Goal: Feedback & Contribution: Submit feedback/report problem

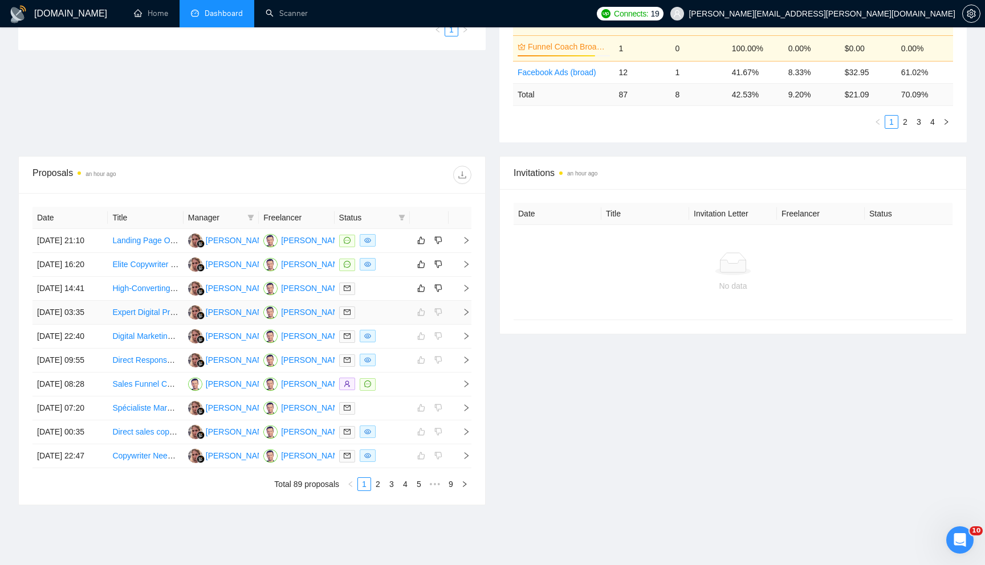
scroll to position [307, 0]
click at [466, 300] on td at bounding box center [460, 288] width 23 height 24
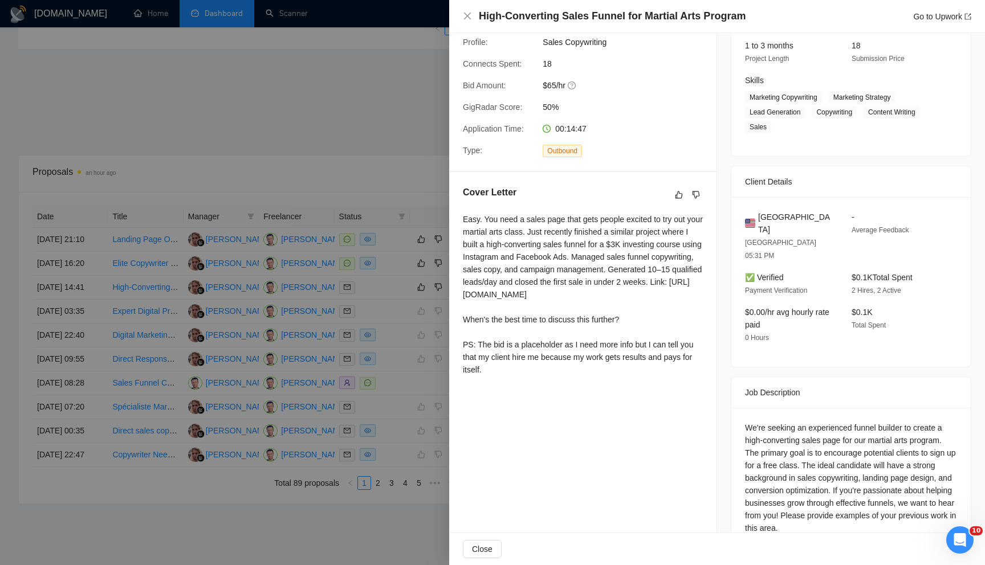
scroll to position [0, 0]
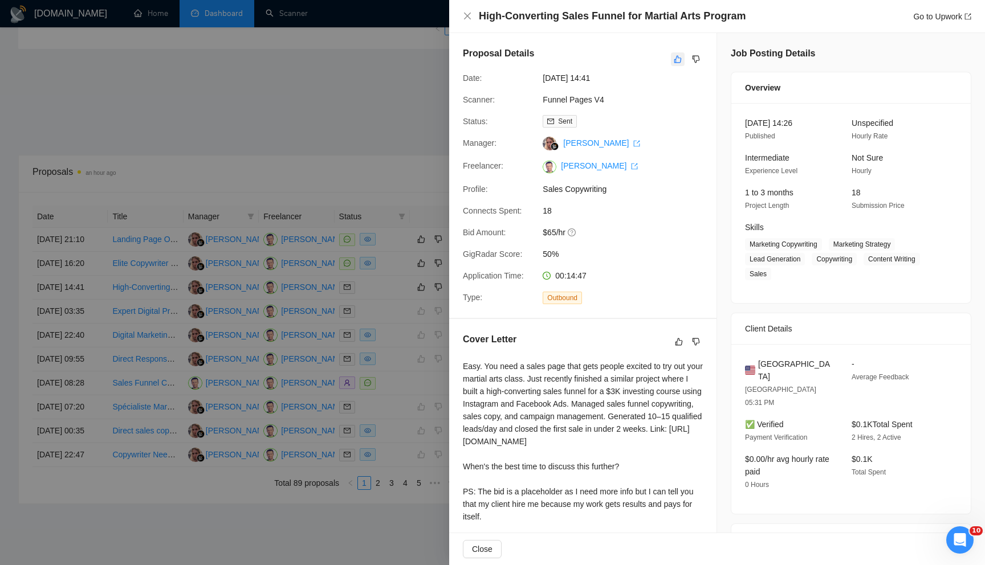
click at [674, 59] on icon "like" at bounding box center [677, 59] width 7 height 7
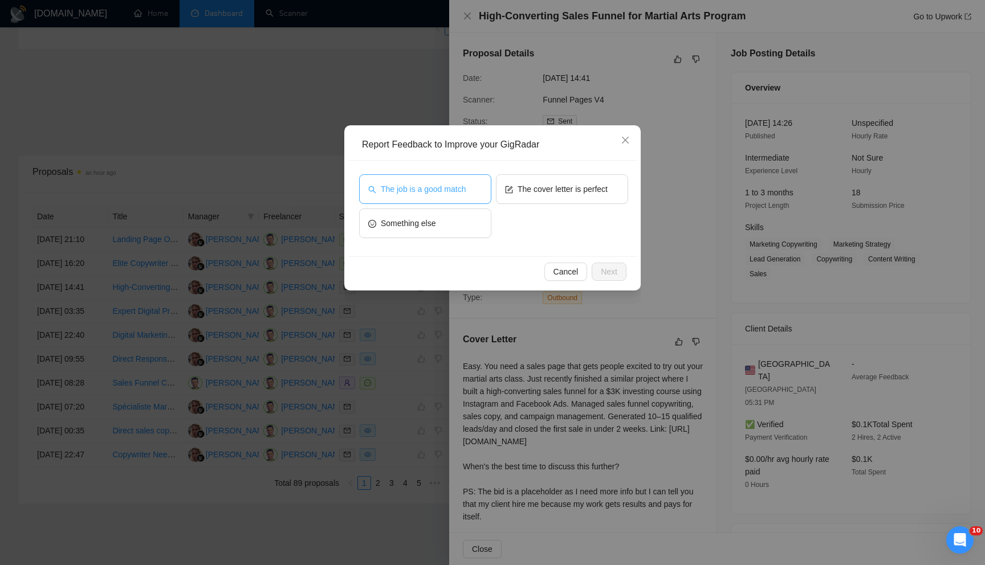
click at [460, 186] on span "The job is a good match" at bounding box center [423, 189] width 85 height 13
click at [609, 266] on span "Next" at bounding box center [609, 272] width 17 height 13
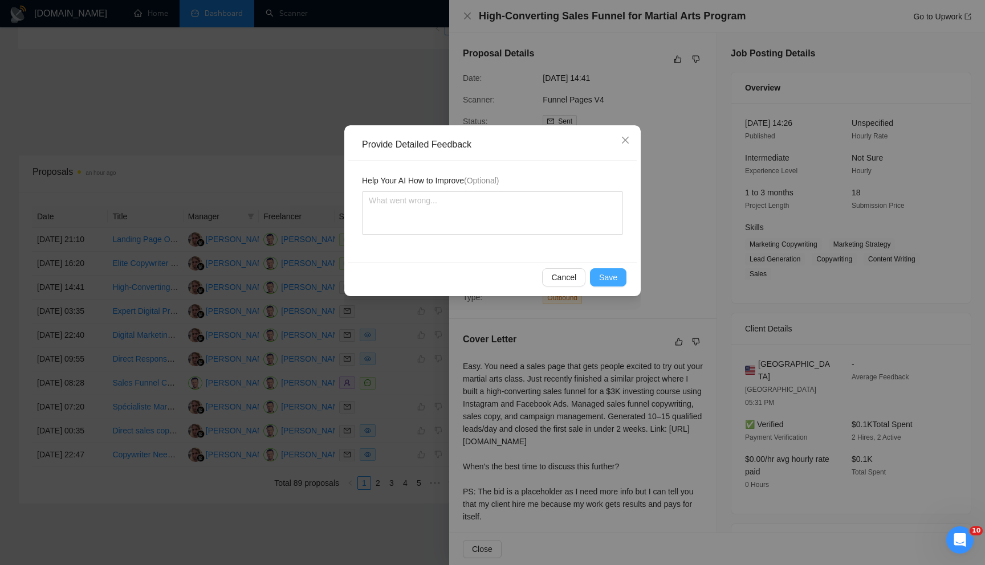
click at [604, 271] on span "Save" at bounding box center [608, 277] width 18 height 13
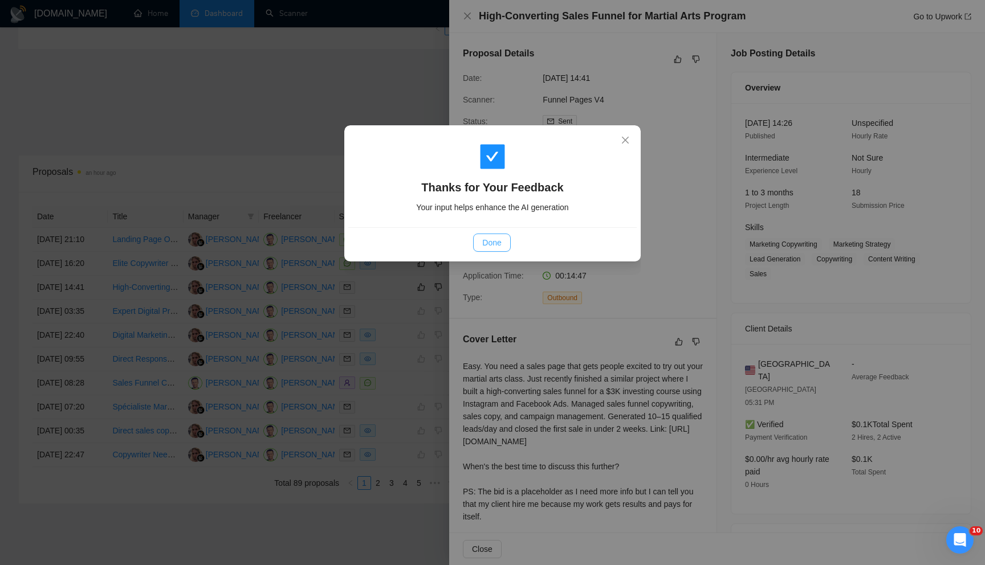
click at [495, 246] on span "Done" at bounding box center [491, 243] width 19 height 13
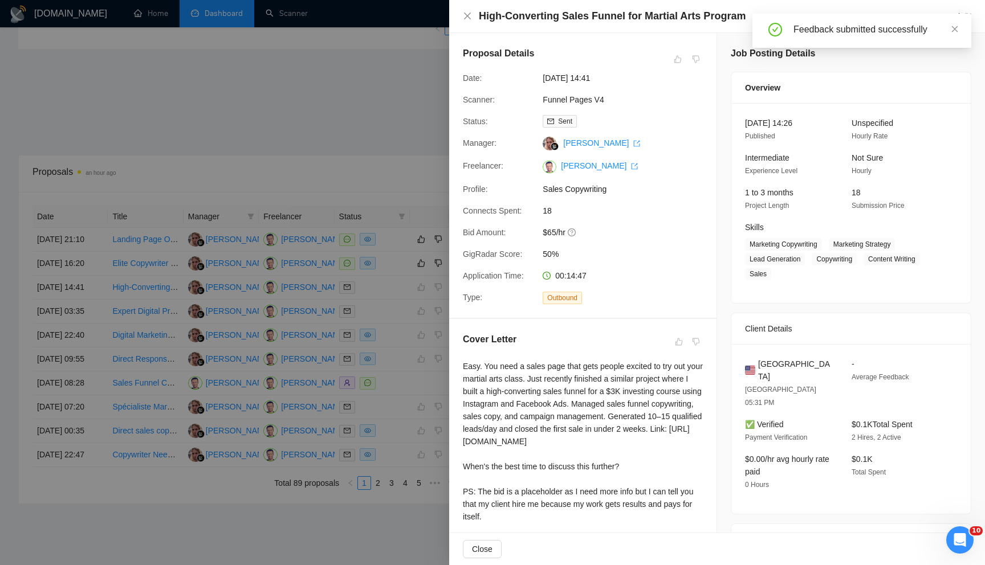
click at [384, 145] on div at bounding box center [492, 282] width 985 height 565
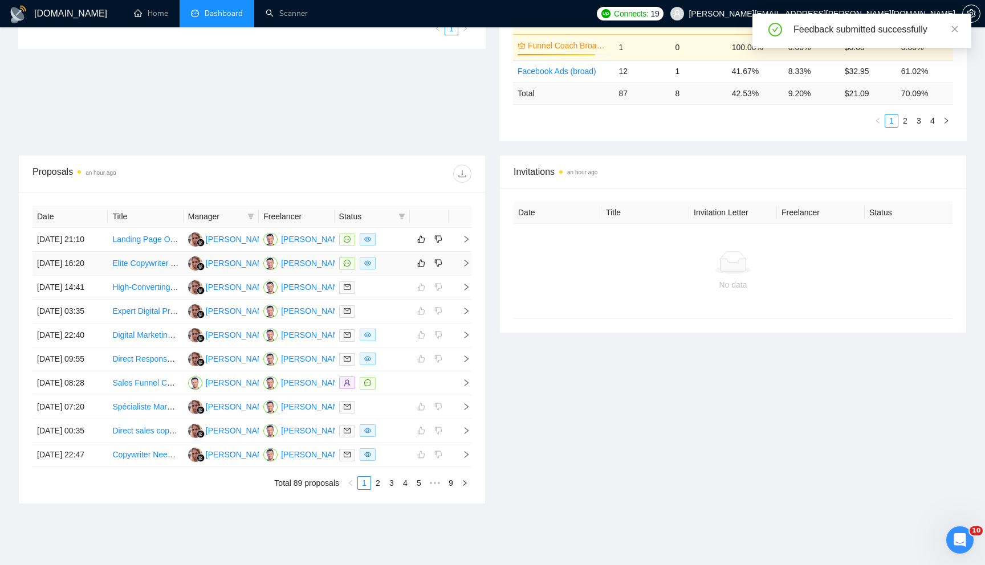
click at [465, 267] on icon "right" at bounding box center [466, 263] width 8 height 8
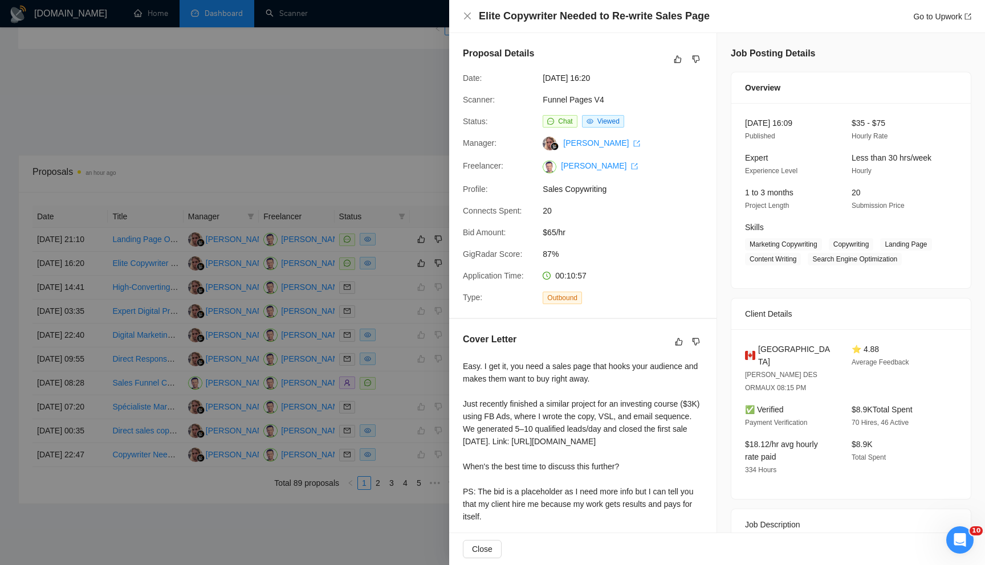
click at [341, 189] on div at bounding box center [492, 282] width 985 height 565
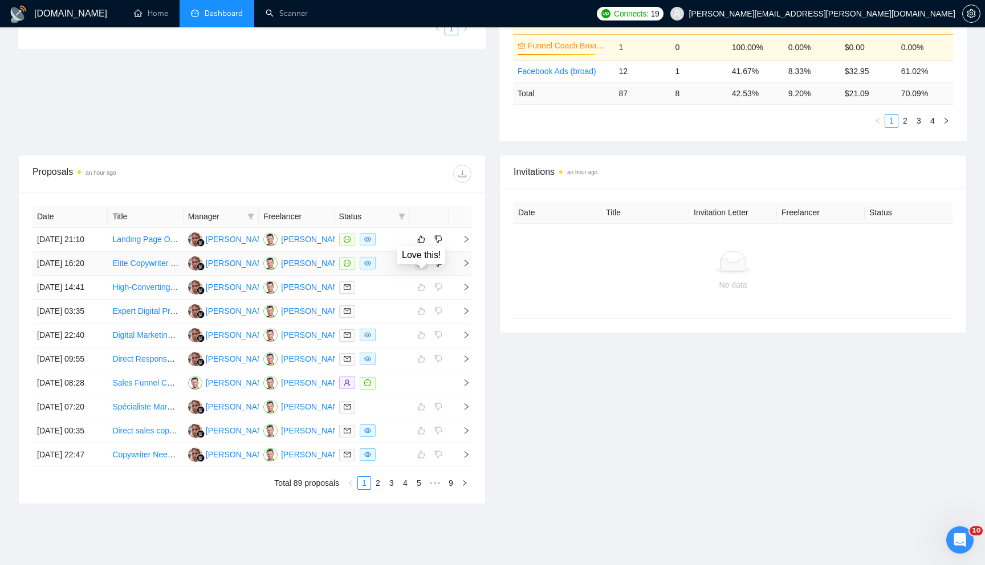
click at [419, 268] on icon "like" at bounding box center [421, 263] width 8 height 9
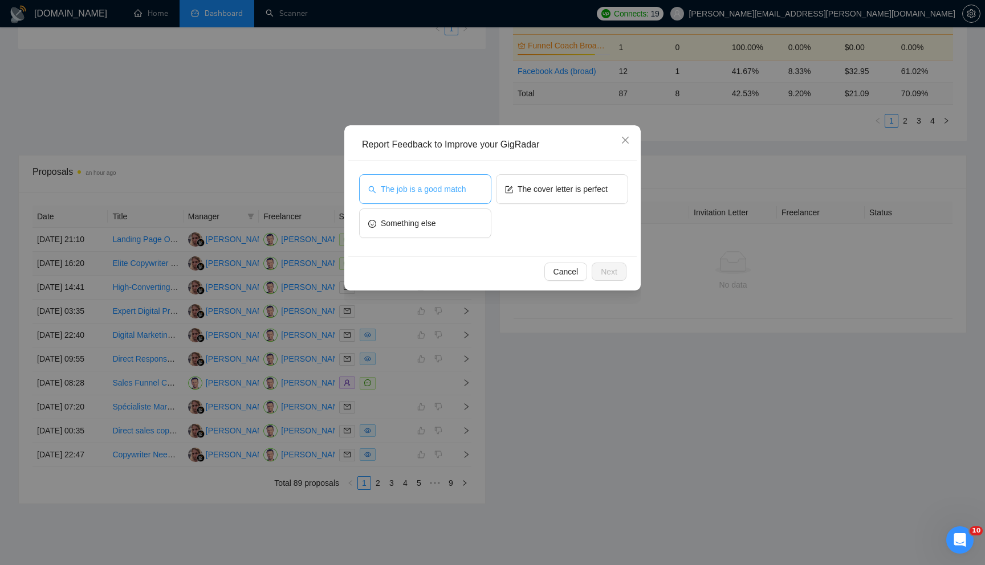
click at [453, 189] on span "The job is a good match" at bounding box center [423, 189] width 85 height 13
click at [608, 271] on span "Next" at bounding box center [609, 272] width 17 height 13
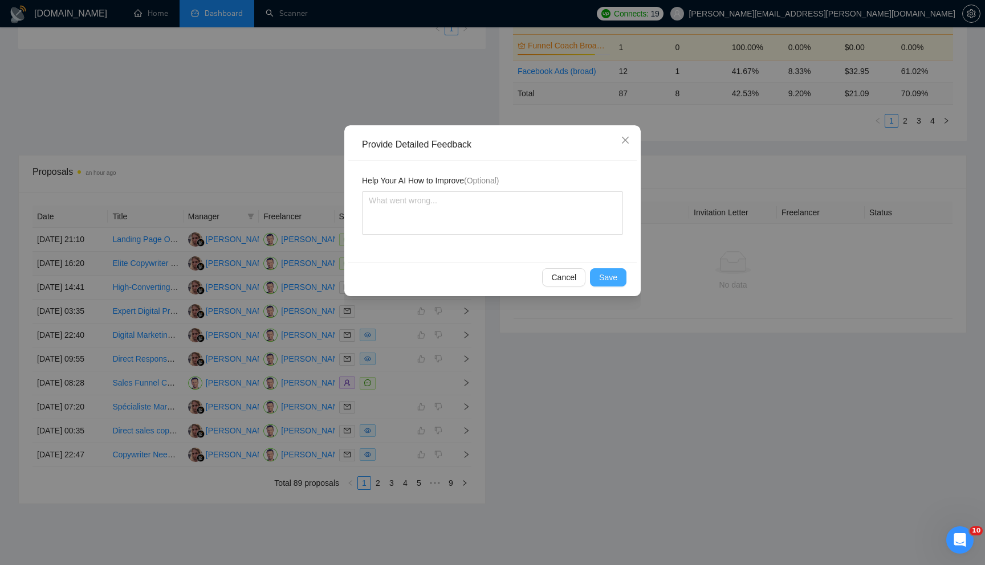
click at [606, 269] on button "Save" at bounding box center [608, 277] width 36 height 18
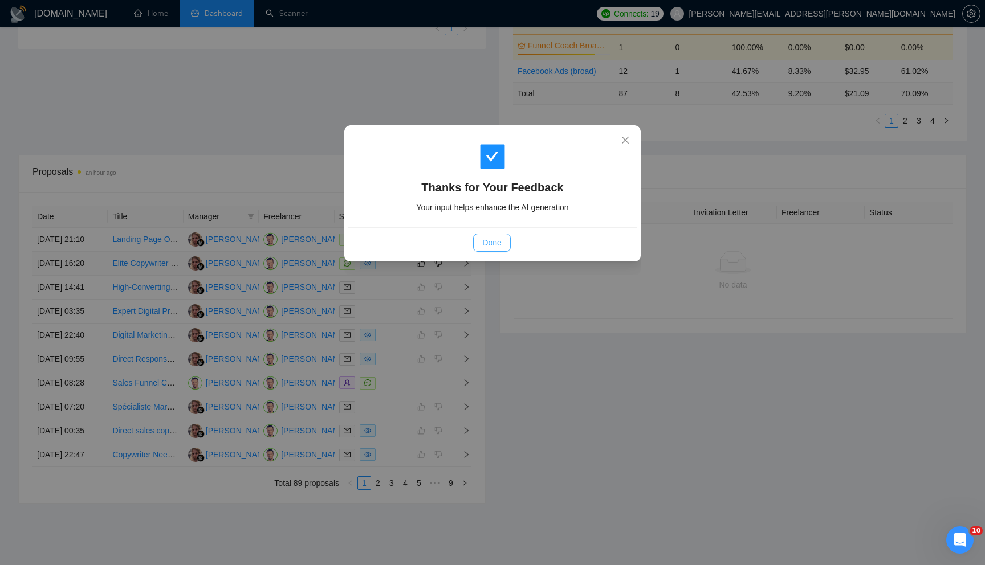
click at [489, 237] on span "Done" at bounding box center [491, 243] width 19 height 13
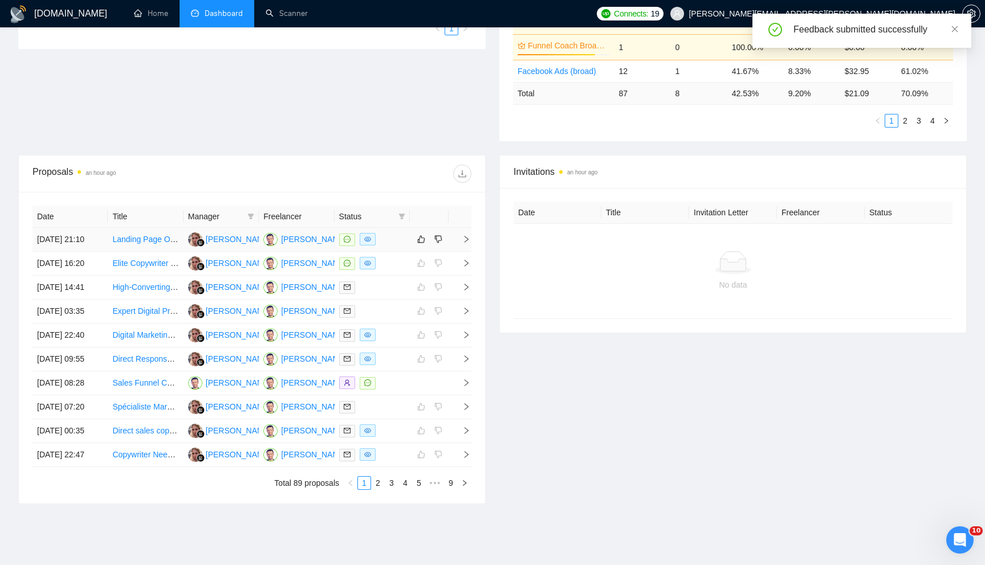
click at [467, 243] on icon "right" at bounding box center [467, 239] width 4 height 7
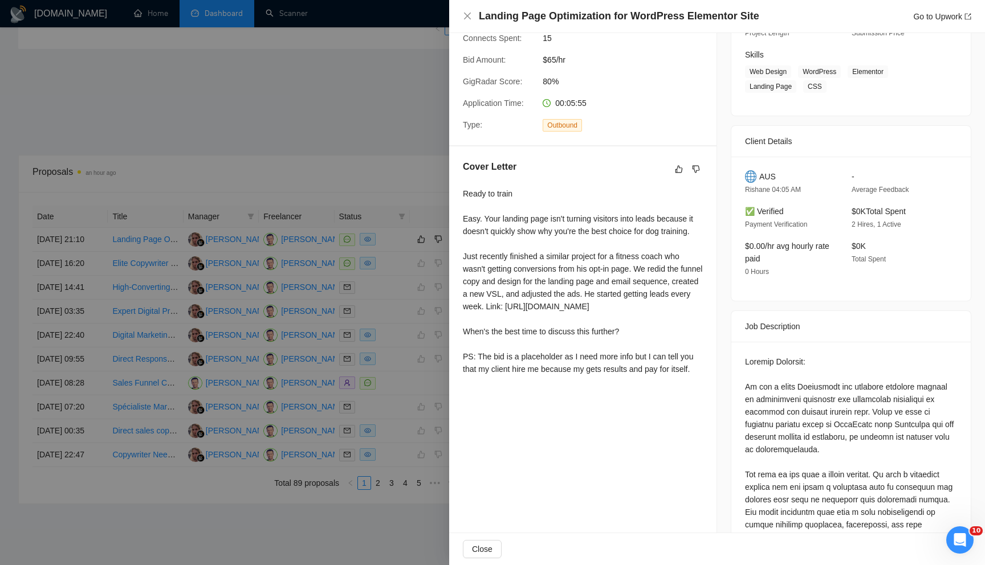
scroll to position [78, 0]
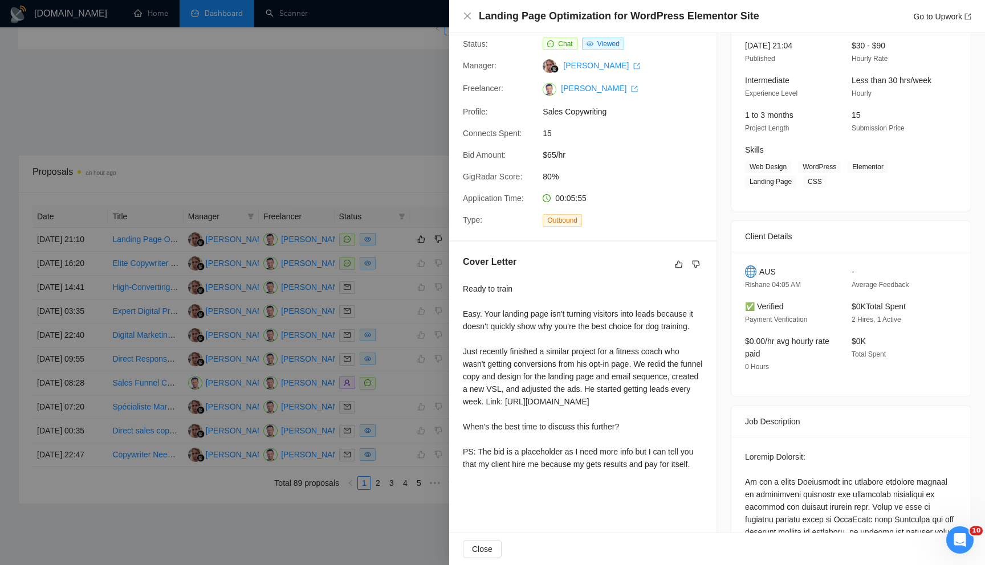
click at [368, 110] on div at bounding box center [492, 282] width 985 height 565
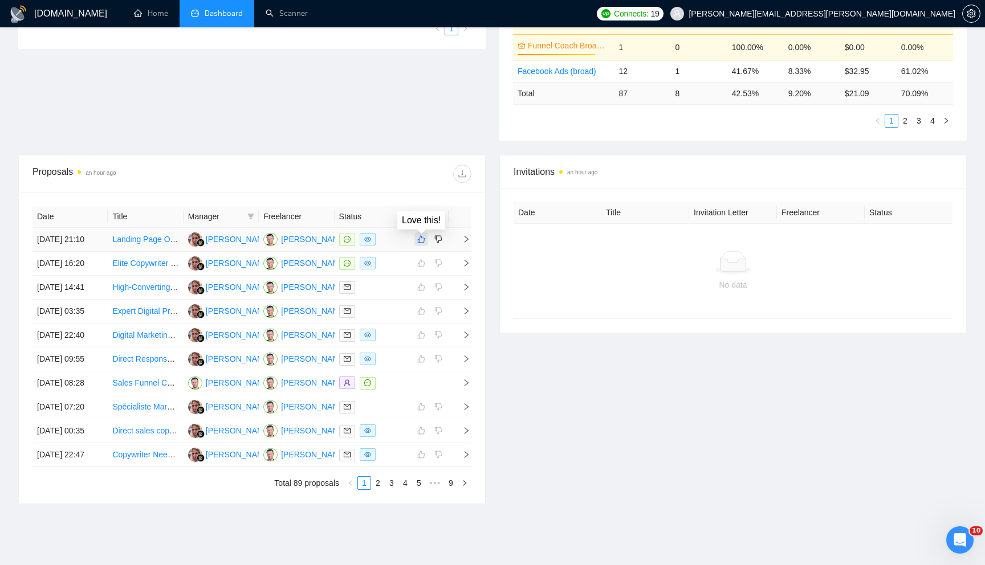
click at [422, 243] on icon "like" at bounding box center [421, 239] width 7 height 7
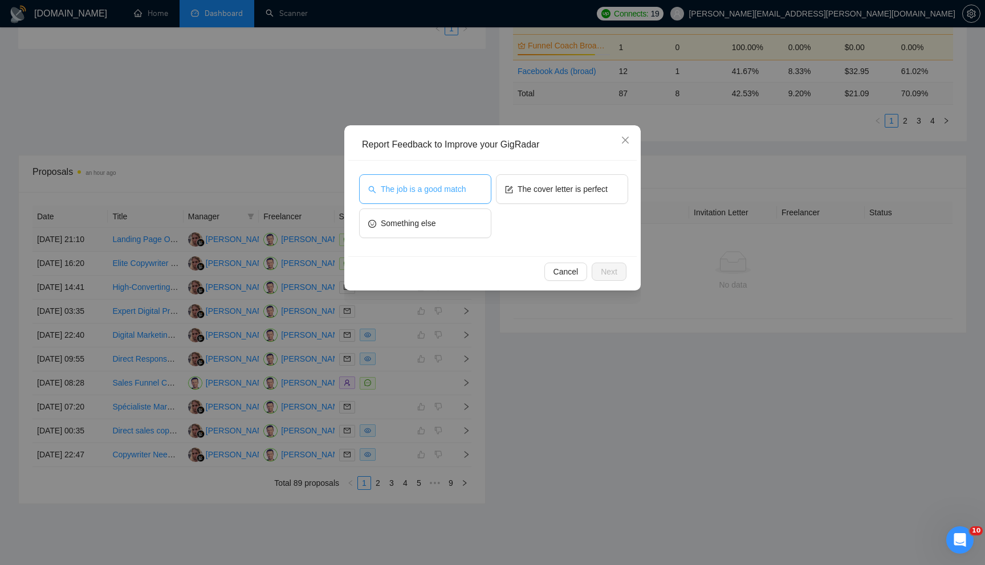
click at [445, 195] on button "The job is a good match" at bounding box center [425, 189] width 132 height 30
click at [610, 267] on span "Next" at bounding box center [609, 272] width 17 height 13
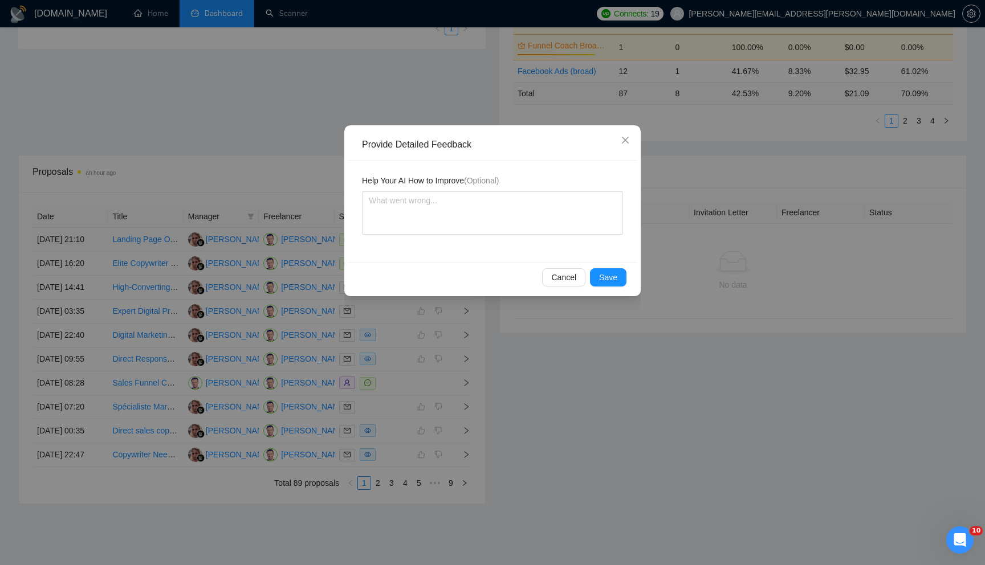
click at [610, 268] on div "Cancel Save" at bounding box center [492, 277] width 288 height 30
click at [604, 277] on span "Save" at bounding box center [608, 277] width 18 height 13
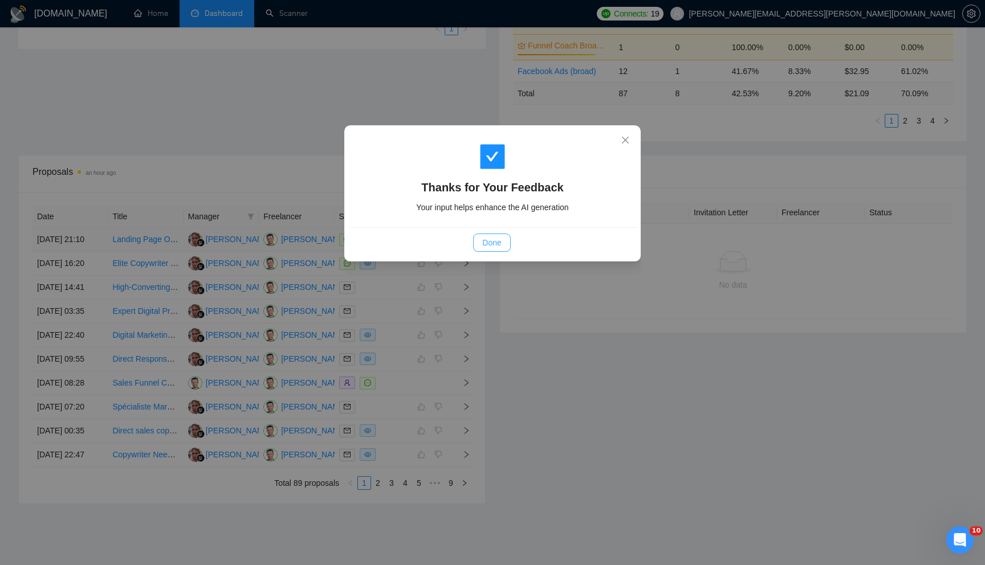
click at [506, 249] on button "Done" at bounding box center [491, 243] width 37 height 18
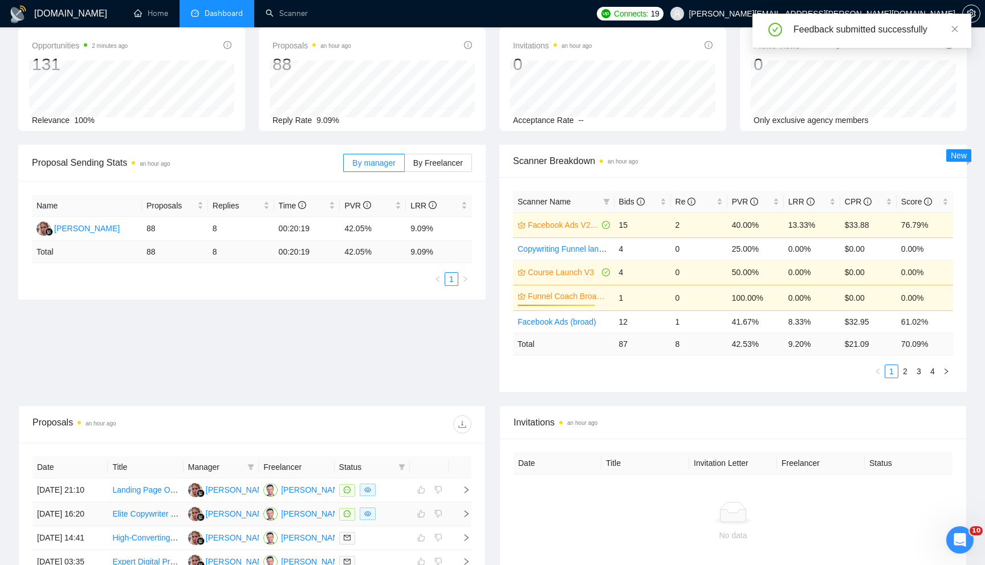
scroll to position [50, 0]
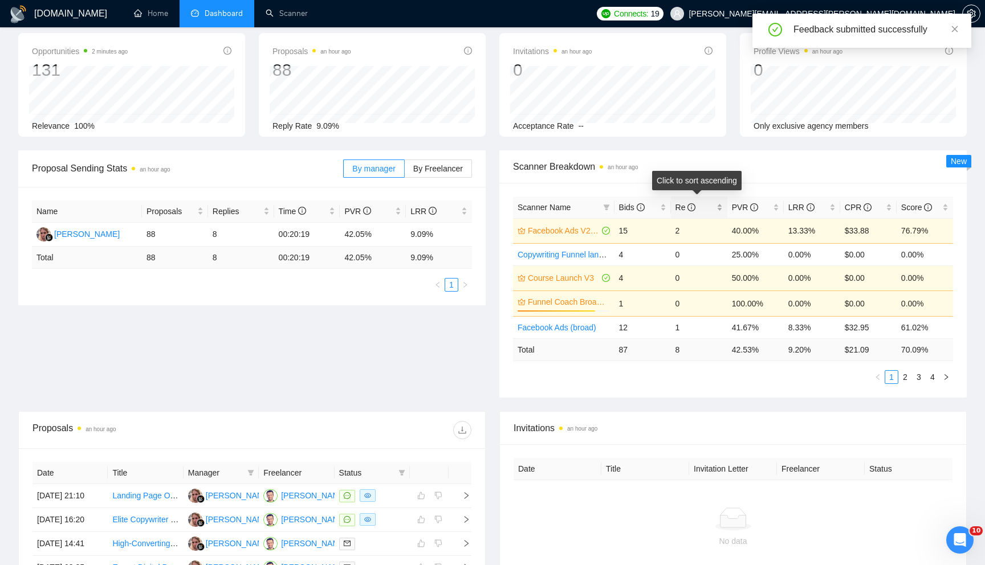
click at [720, 210] on div "Re" at bounding box center [698, 207] width 47 height 13
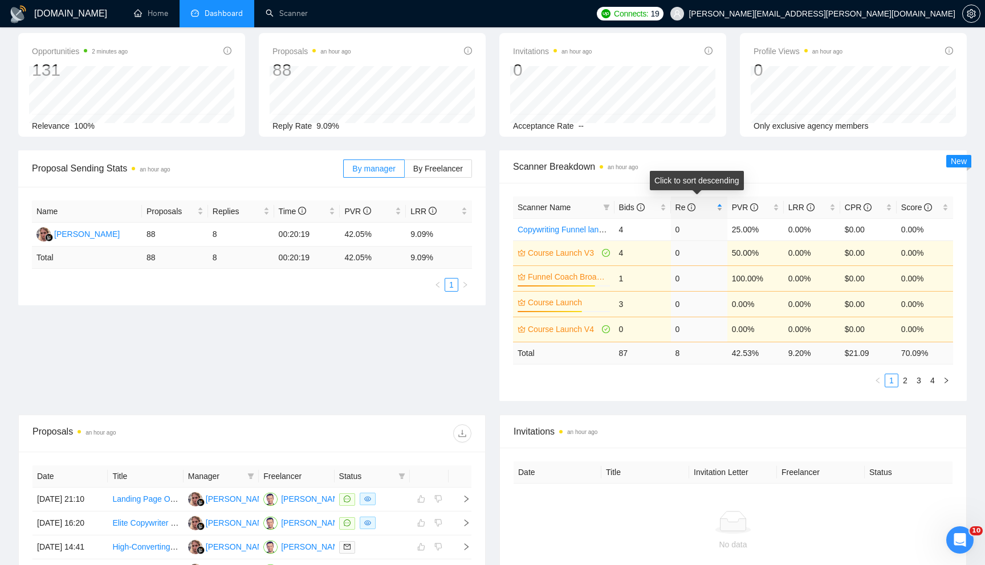
click at [720, 210] on div "Re" at bounding box center [698, 207] width 47 height 13
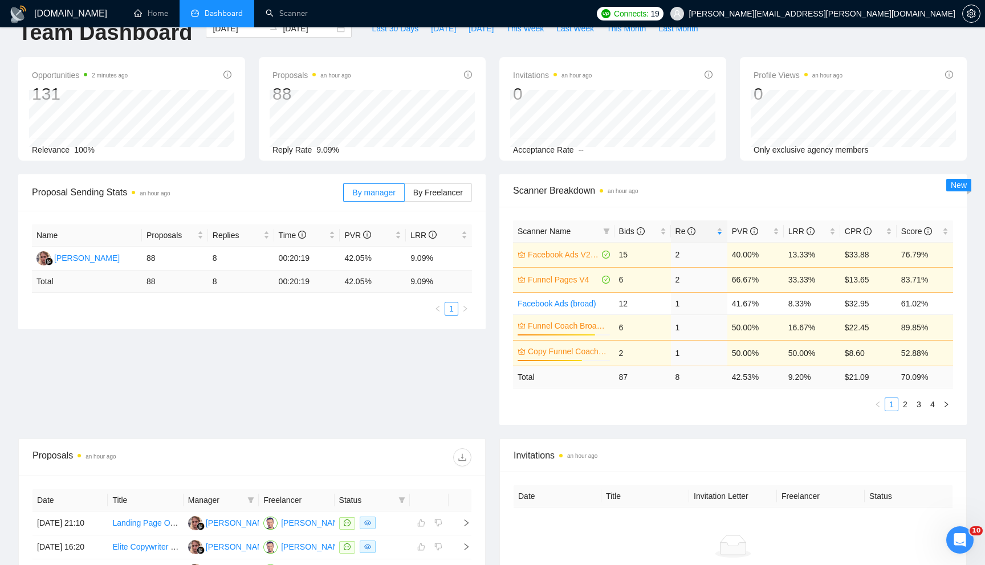
scroll to position [0, 0]
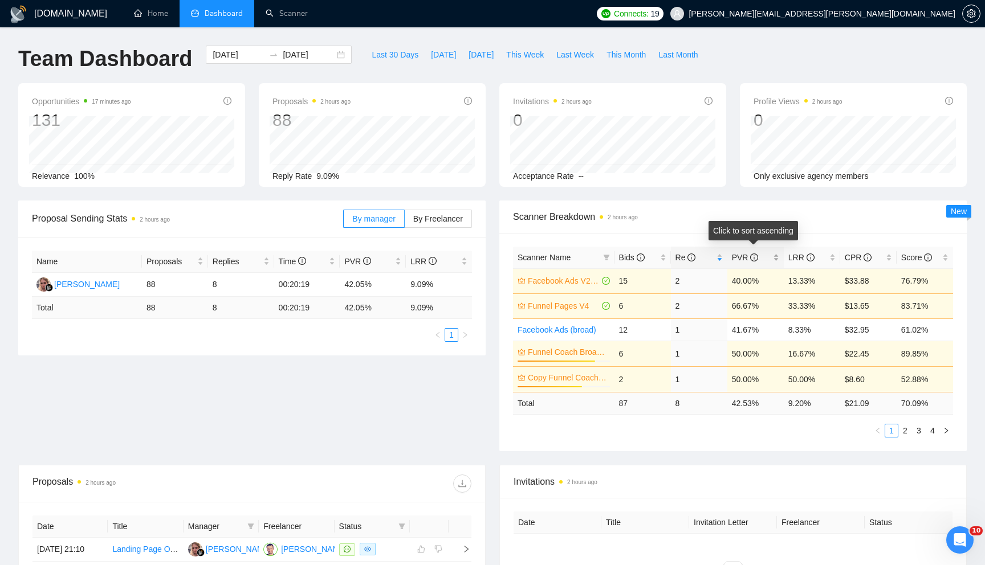
click at [776, 262] on div "PVR" at bounding box center [755, 257] width 47 height 13
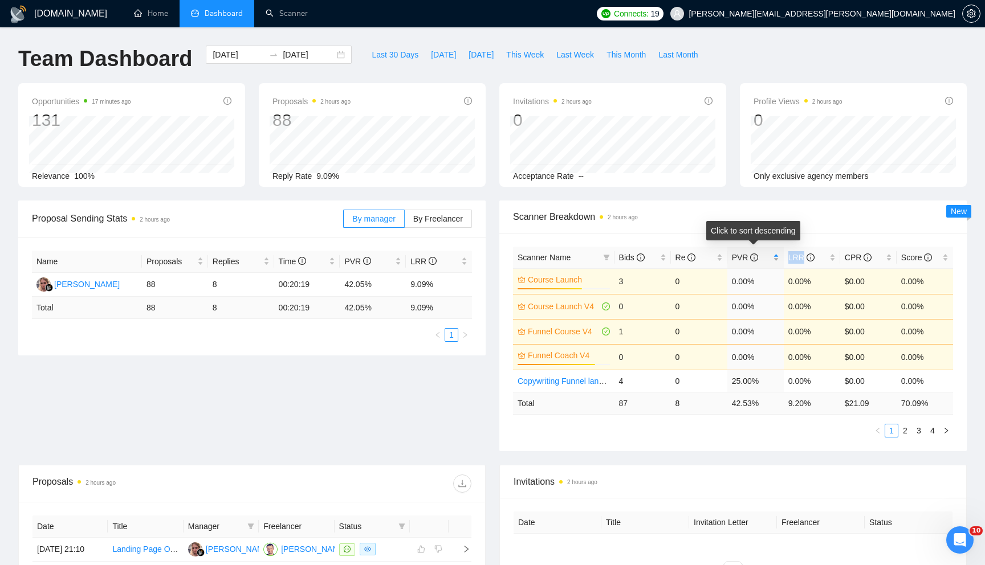
click at [776, 262] on div "PVR" at bounding box center [755, 257] width 47 height 13
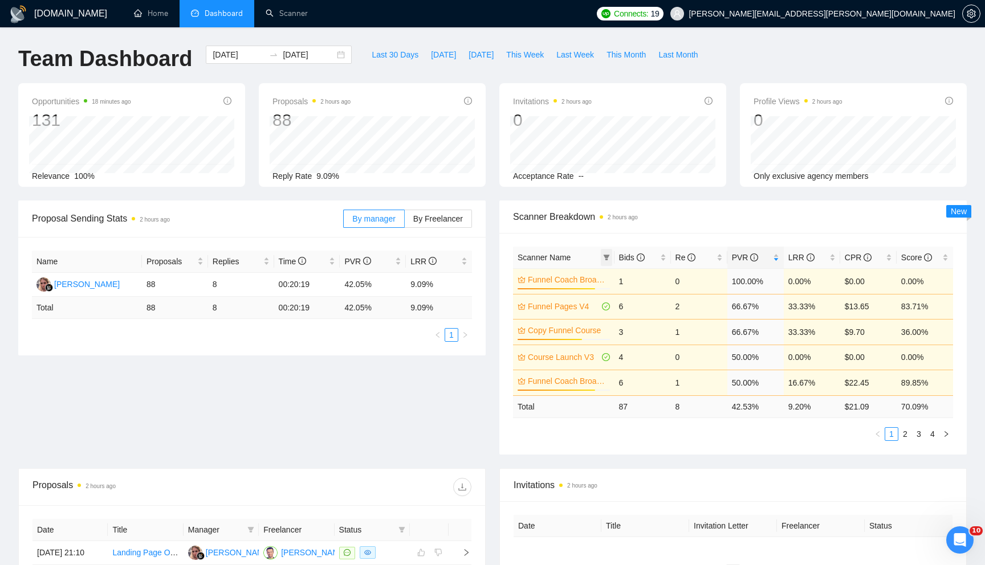
click at [605, 258] on icon "filter" at bounding box center [606, 258] width 6 height 6
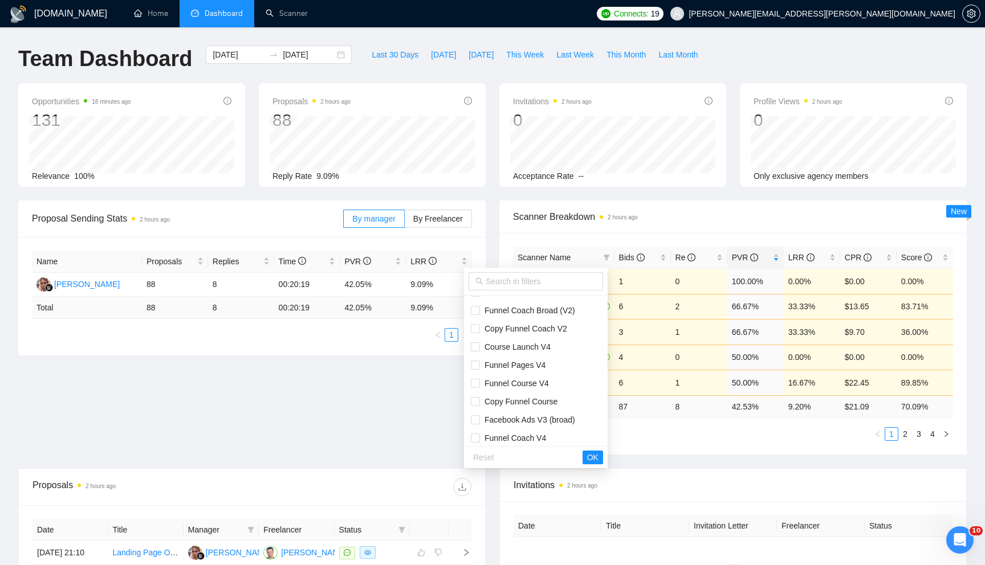
scroll to position [116, 0]
click at [478, 337] on input "checkbox" at bounding box center [475, 337] width 9 height 9
checkbox input "true"
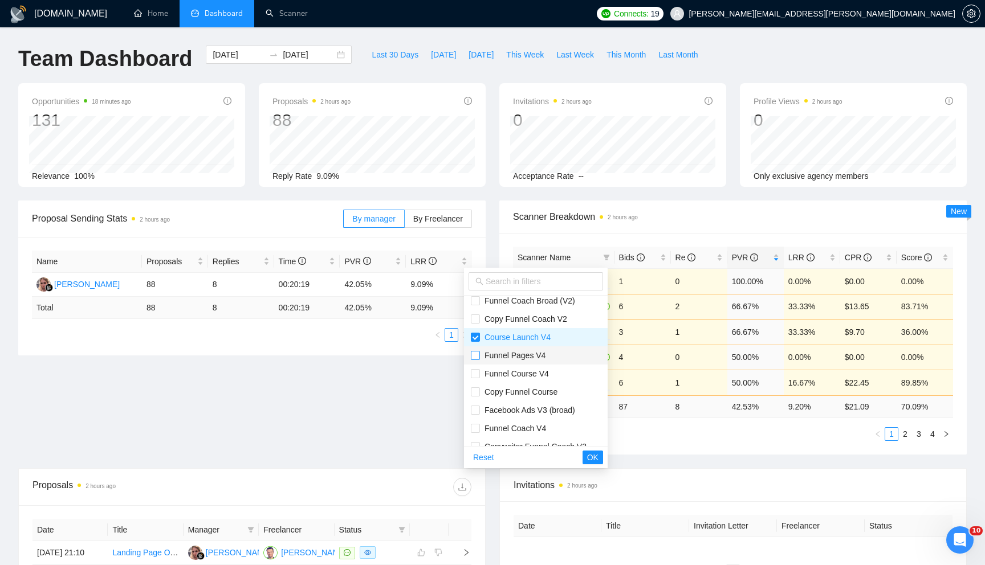
click at [475, 355] on input "checkbox" at bounding box center [475, 355] width 9 height 9
checkbox input "true"
click at [475, 370] on input "checkbox" at bounding box center [475, 373] width 9 height 9
checkbox input "true"
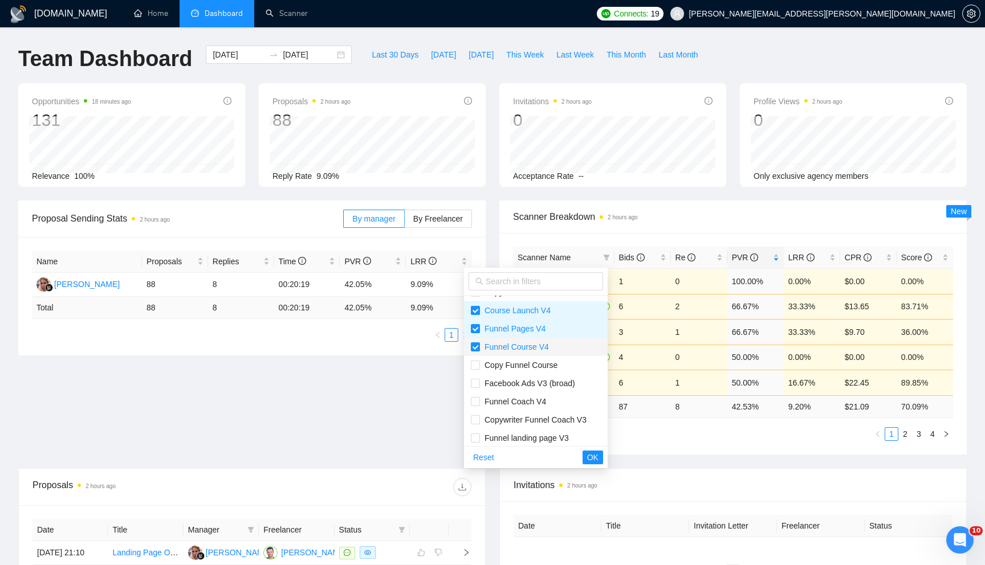
scroll to position [145, 0]
click at [475, 397] on input "checkbox" at bounding box center [475, 398] width 9 height 9
checkbox input "true"
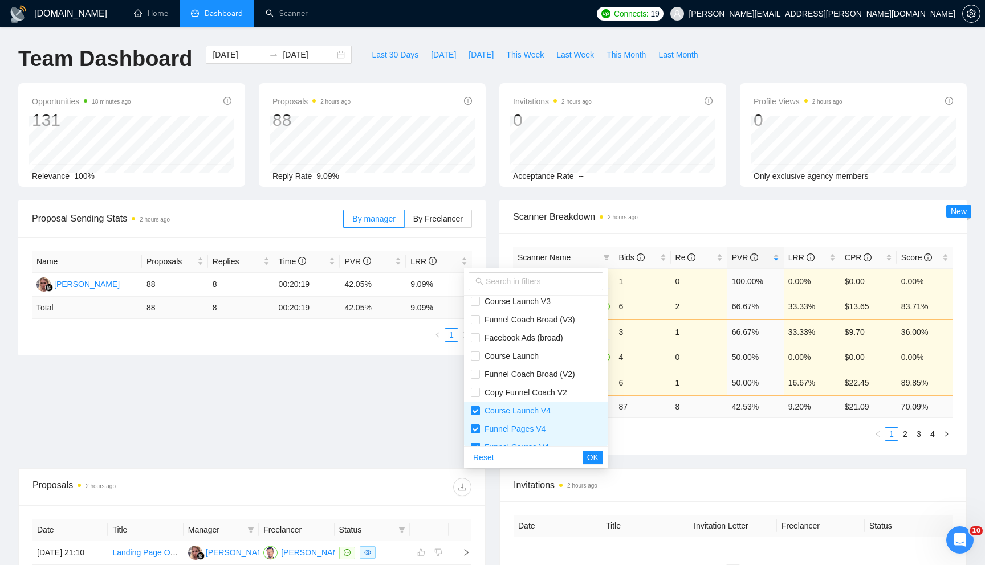
scroll to position [0, 0]
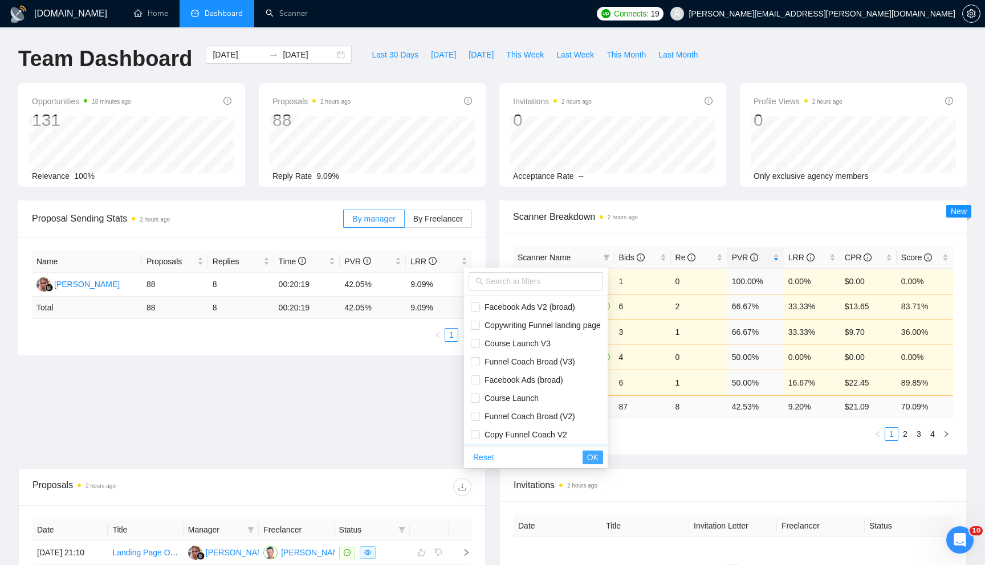
click at [598, 459] on span "OK" at bounding box center [592, 457] width 11 height 13
